Goal: Learn about a topic: Learn about a topic

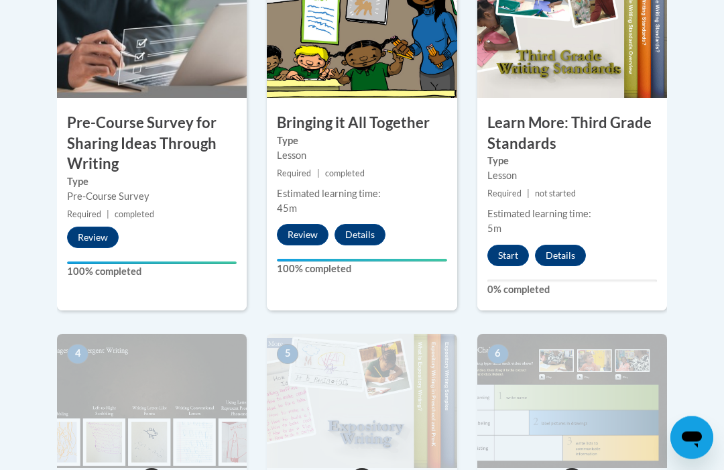
scroll to position [488, 0]
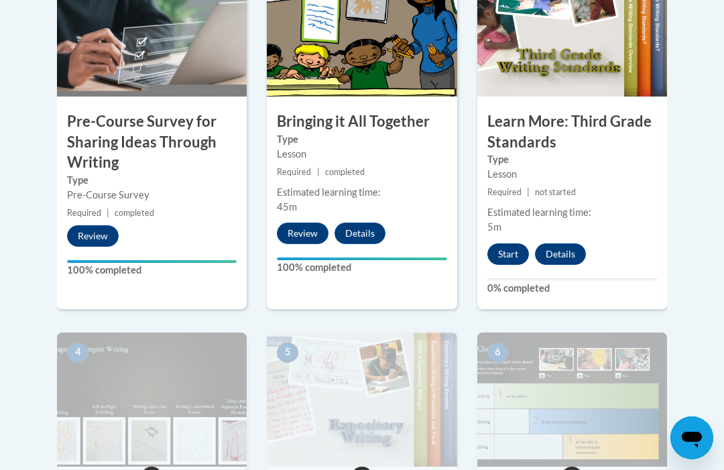
click at [509, 257] on button "Start" at bounding box center [508, 253] width 42 height 21
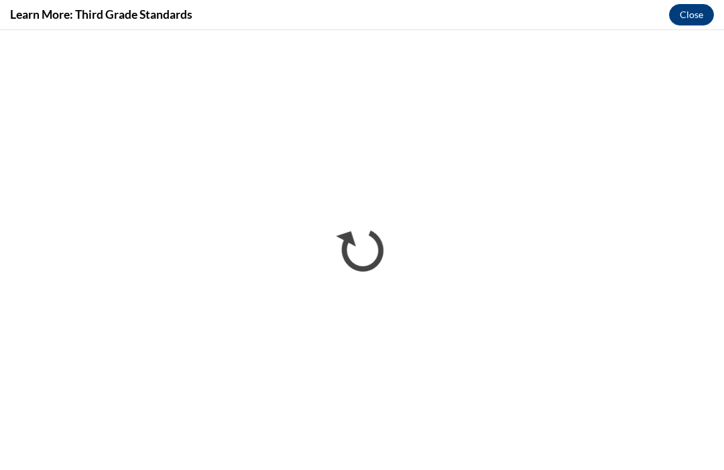
scroll to position [0, 0]
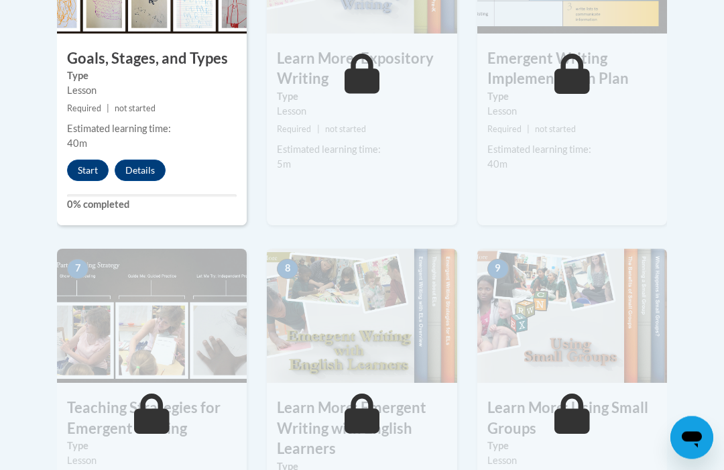
scroll to position [912, 0]
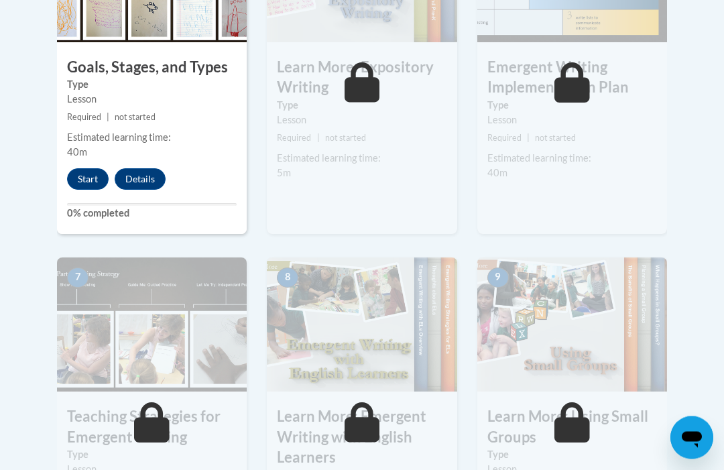
click at [83, 172] on button "Start" at bounding box center [88, 179] width 42 height 21
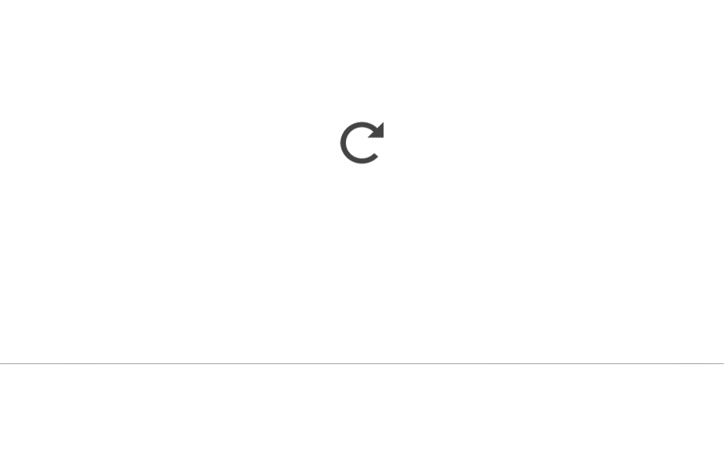
scroll to position [1018, 0]
